Goal: Task Accomplishment & Management: Use online tool/utility

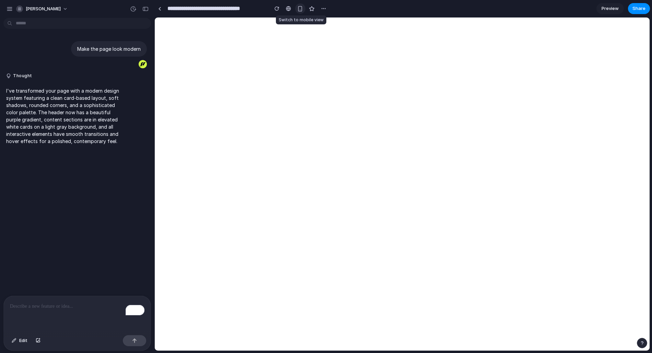
click at [297, 8] on button "button" at bounding box center [300, 8] width 10 height 10
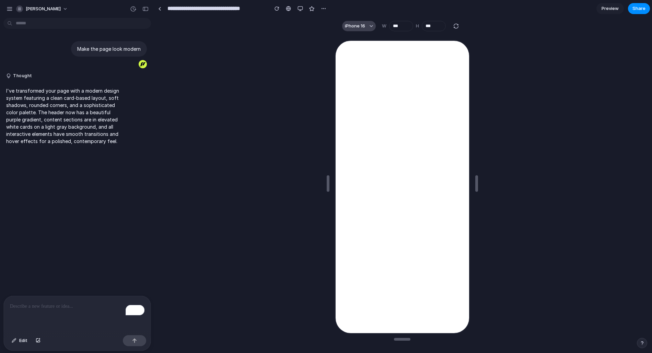
click at [372, 27] on div "button" at bounding box center [371, 25] width 3 height 3
click at [372, 27] on div "Custom iPhone 16 iPhone 16 Pro iPhone 16 Pro Max iPhone 16 Plus iPhone SE iPad …" at bounding box center [326, 176] width 652 height 353
